Goal: Task Accomplishment & Management: Use online tool/utility

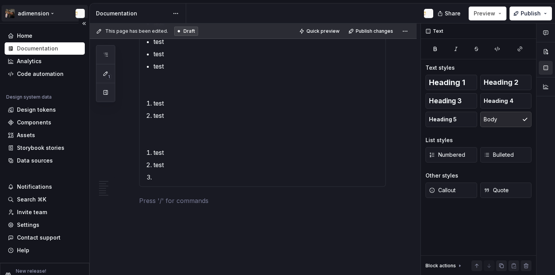
click at [43, 12] on html "adimension Home Documentation Analytics Code automation Design system data Desi…" at bounding box center [277, 137] width 555 height 275
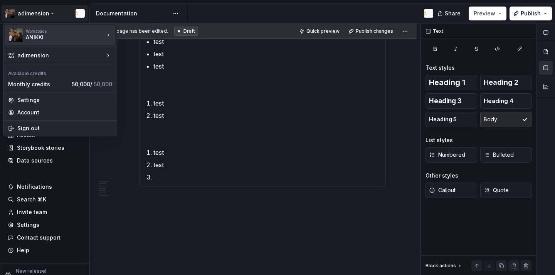
type textarea "*"
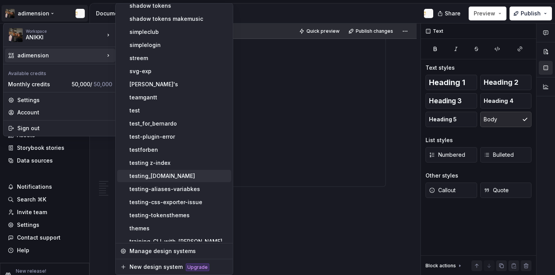
scroll to position [1082, 0]
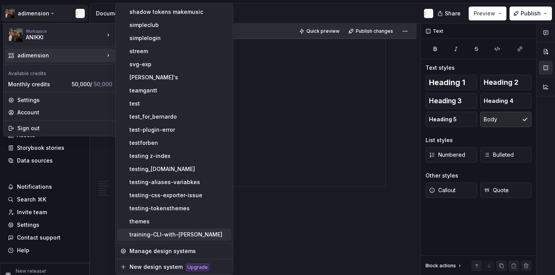
click at [168, 233] on div "training-CLI-with-[PERSON_NAME]" at bounding box center [179, 235] width 99 height 8
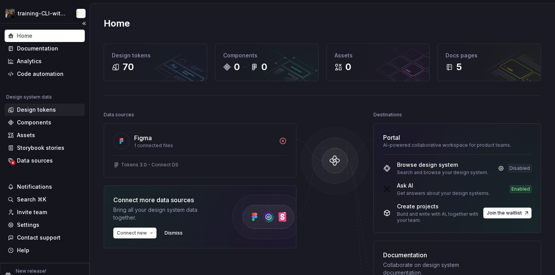
click at [41, 111] on div "Design tokens" at bounding box center [36, 110] width 39 height 8
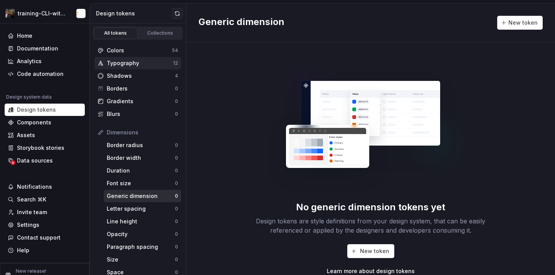
click at [158, 59] on div "Typography 12" at bounding box center [137, 63] width 87 height 12
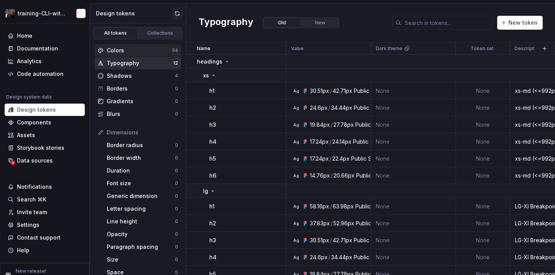
click at [163, 52] on div "Colors" at bounding box center [139, 51] width 65 height 8
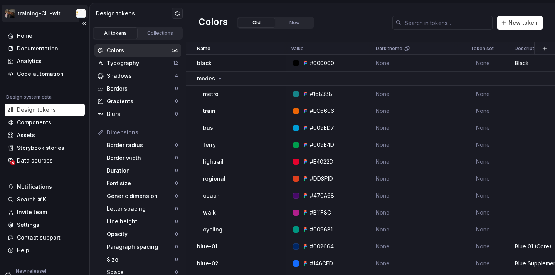
click at [44, 14] on html "training-CLI-with-[PERSON_NAME] Home Documentation Analytics Code automation De…" at bounding box center [277, 137] width 555 height 275
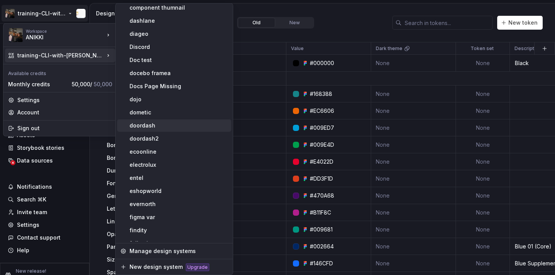
scroll to position [123, 0]
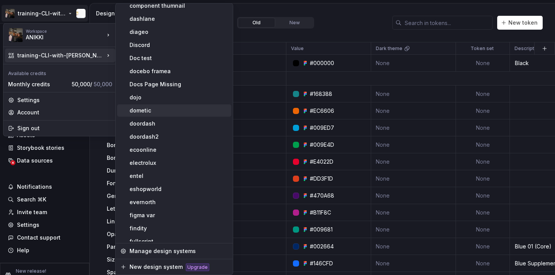
click at [151, 115] on div "dometic" at bounding box center [174, 110] width 114 height 12
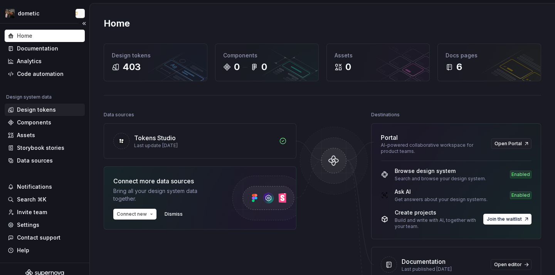
click at [42, 113] on div "Design tokens" at bounding box center [36, 110] width 39 height 8
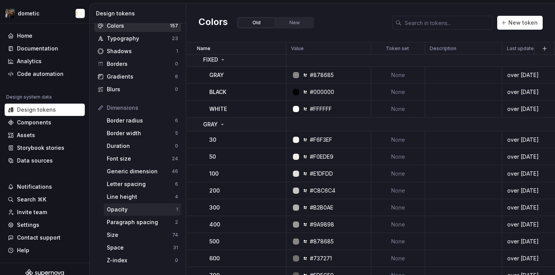
scroll to position [26, 0]
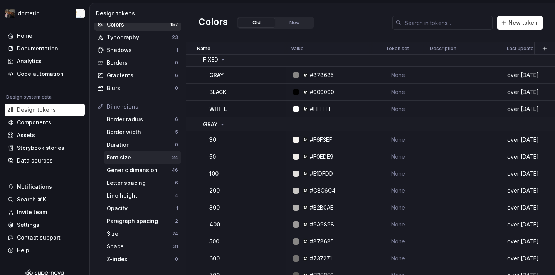
click at [159, 157] on div "Font size" at bounding box center [139, 158] width 65 height 8
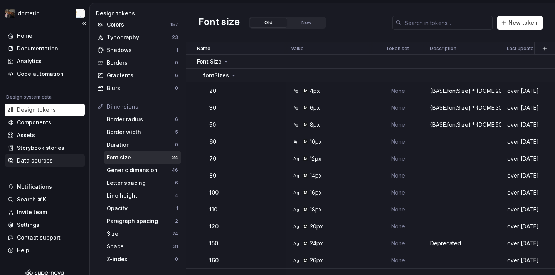
click at [44, 164] on div "Data sources" at bounding box center [35, 161] width 36 height 8
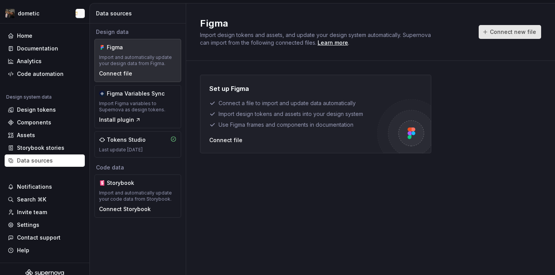
click at [500, 35] on span "Connect new file" at bounding box center [513, 32] width 46 height 8
click at [64, 62] on div "Analytics" at bounding box center [45, 61] width 74 height 8
click at [62, 67] on div "Analytics" at bounding box center [45, 61] width 80 height 12
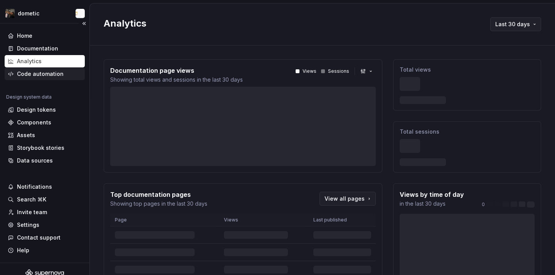
click at [62, 71] on div "Code automation" at bounding box center [45, 74] width 74 height 8
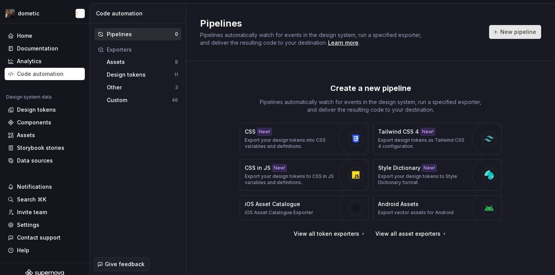
click at [505, 29] on span "New pipeline" at bounding box center [518, 32] width 36 height 8
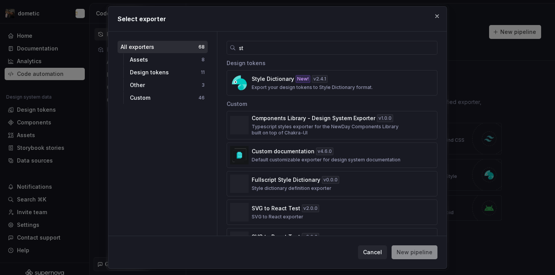
type input "st"
click at [273, 96] on div "Custom" at bounding box center [332, 103] width 211 height 15
click at [276, 86] on p "Export your design tokens to Style Dictionary format." at bounding box center [312, 87] width 121 height 6
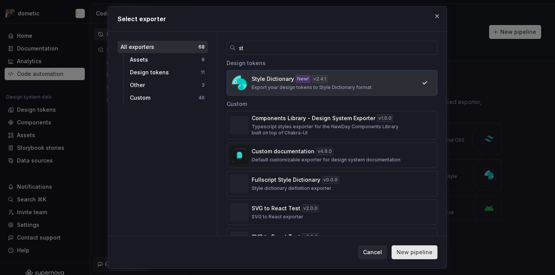
click at [403, 250] on span "New pipeline" at bounding box center [415, 253] width 36 height 8
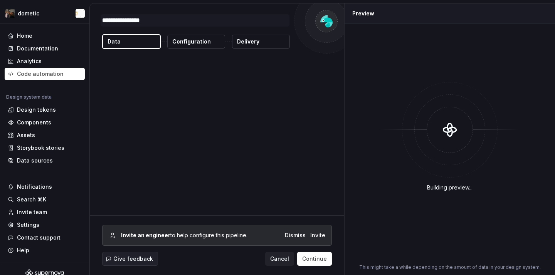
type textarea "*"
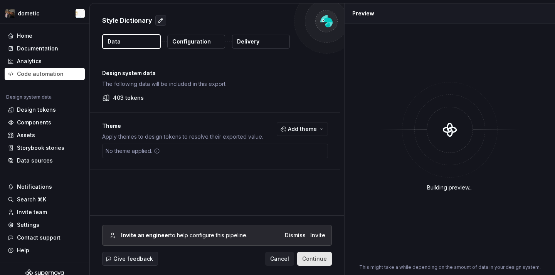
click at [315, 264] on button "Continue" at bounding box center [314, 259] width 35 height 14
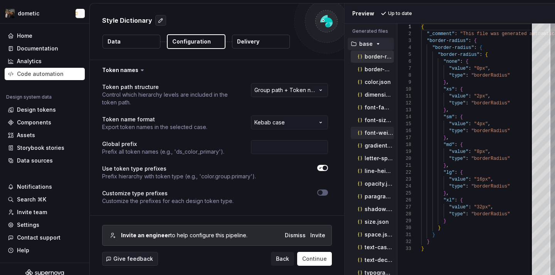
scroll to position [5, 0]
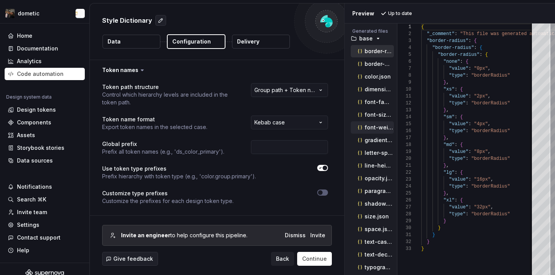
click at [374, 126] on p "font-weight.json" at bounding box center [379, 128] width 29 height 6
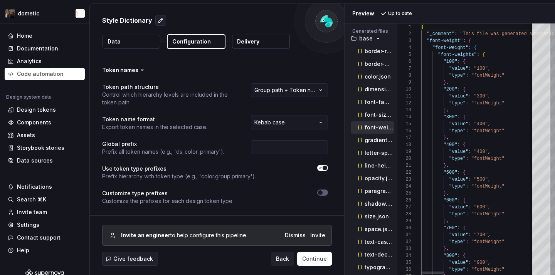
scroll to position [69, 0]
click at [372, 116] on p "font-size.json" at bounding box center [379, 115] width 29 height 6
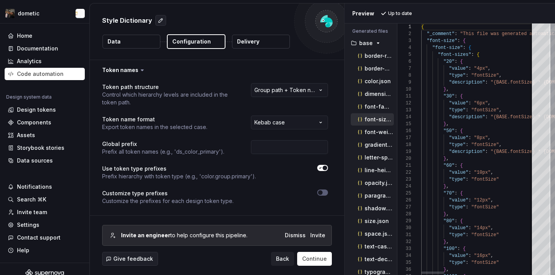
scroll to position [42, 50]
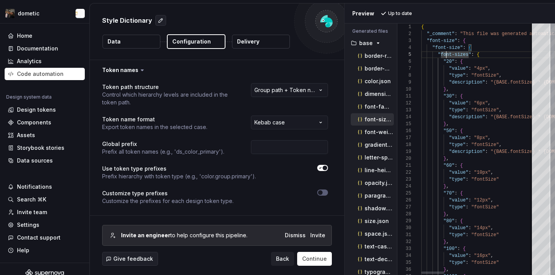
scroll to position [21, 25]
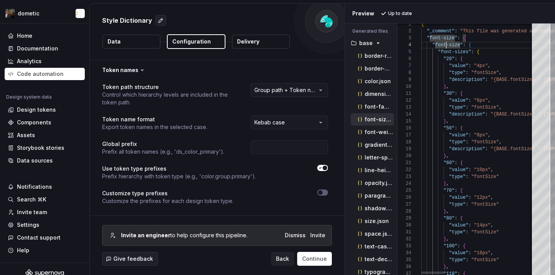
type textarea "**********"
click at [41, 111] on div "Design tokens" at bounding box center [36, 110] width 39 height 8
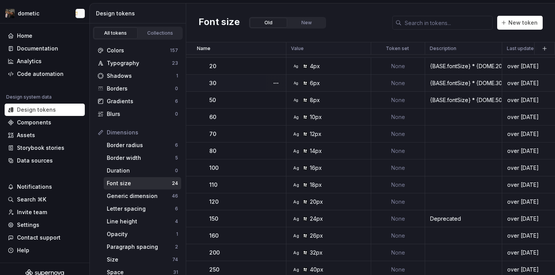
scroll to position [27, 0]
